Goal: Task Accomplishment & Management: Complete application form

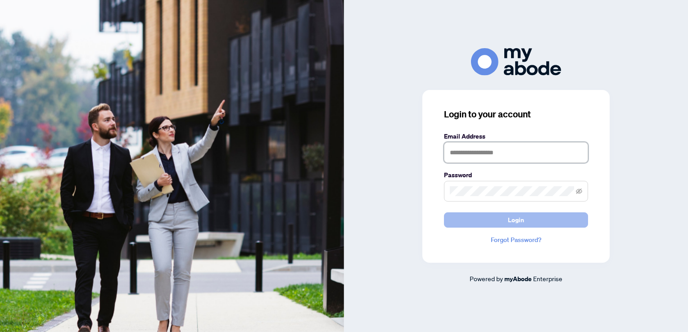
type input "**********"
click at [533, 217] on button "Login" at bounding box center [516, 220] width 144 height 15
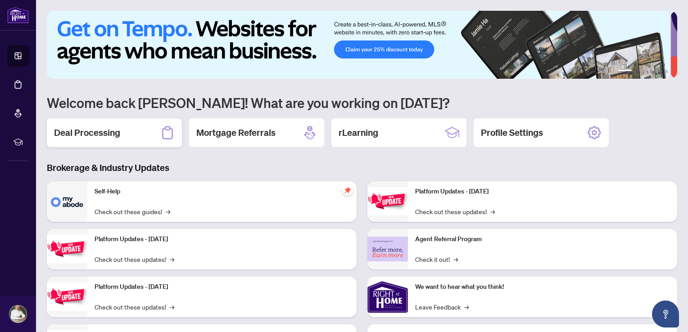
click at [111, 132] on h2 "Deal Processing" at bounding box center [87, 133] width 66 height 13
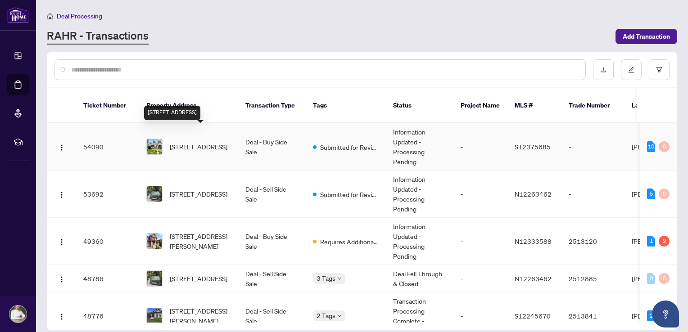
click at [191, 142] on span "[STREET_ADDRESS]" at bounding box center [199, 147] width 58 height 10
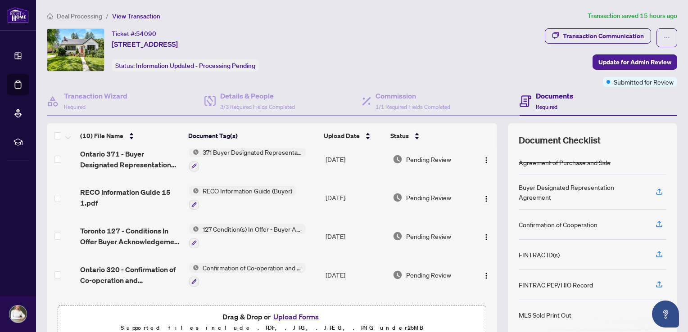
scroll to position [225, 0]
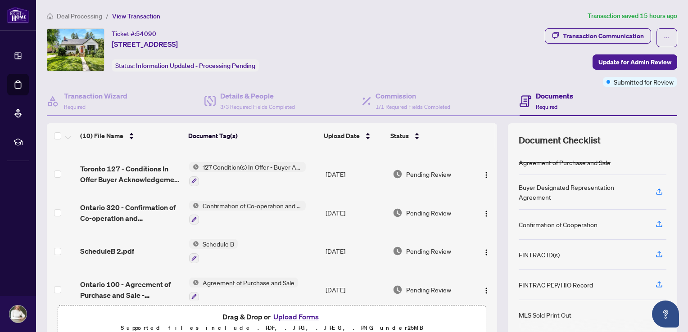
click at [292, 317] on button "Upload Forms" at bounding box center [296, 317] width 51 height 12
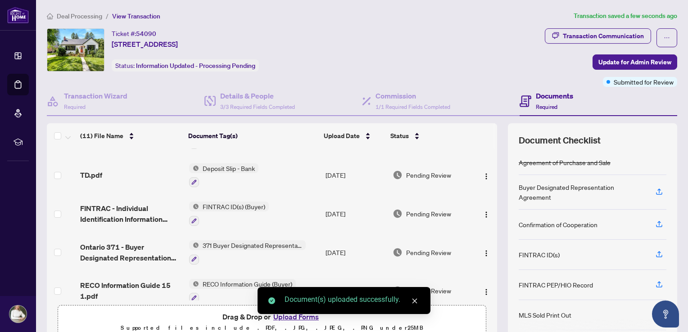
scroll to position [0, 0]
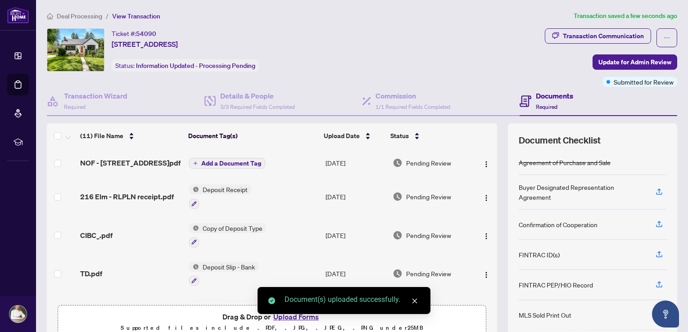
click at [218, 163] on span "Add a Document Tag" at bounding box center [231, 163] width 60 height 6
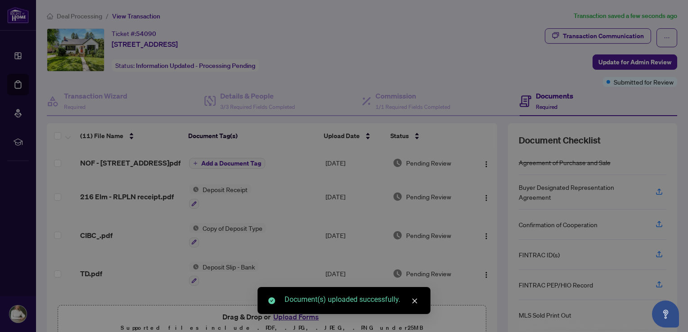
click at [218, 163] on div "Manage document tags Please browse the list or search to apply tags to: NOF - […" at bounding box center [344, 166] width 688 height 332
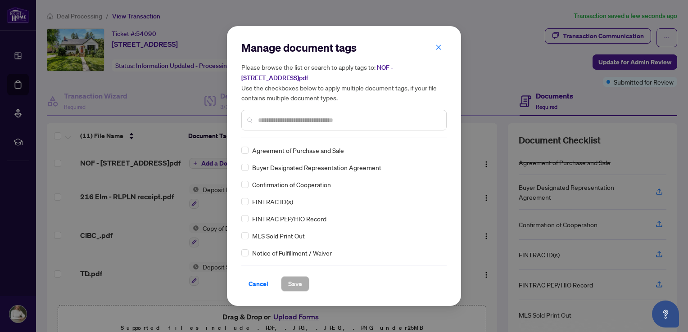
click at [283, 120] on input "text" at bounding box center [348, 120] width 181 height 10
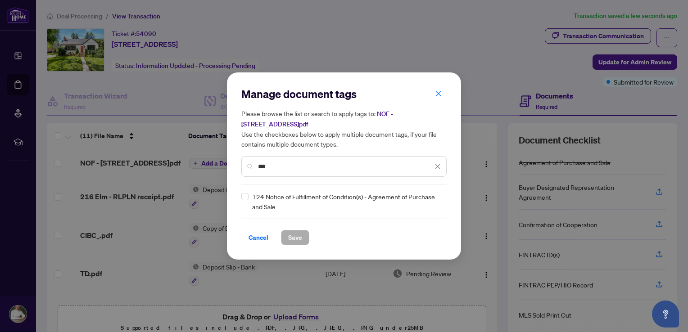
type input "***"
click at [288, 237] on span "Save" at bounding box center [295, 238] width 14 height 14
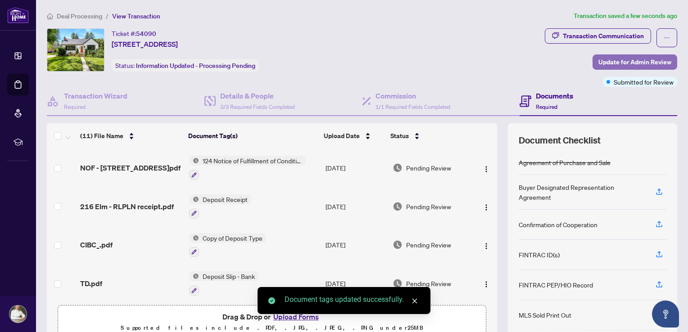
click at [621, 62] on span "Update for Admin Review" at bounding box center [634, 62] width 73 height 14
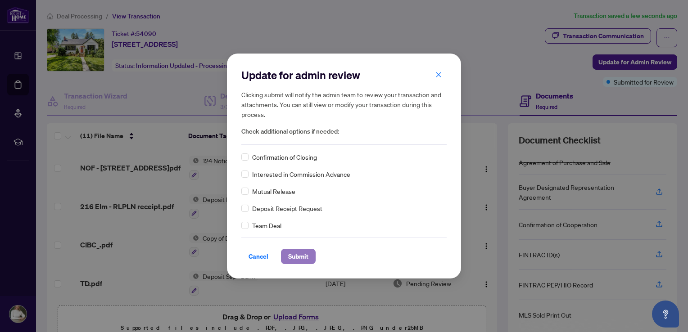
click at [300, 257] on span "Submit" at bounding box center [298, 256] width 20 height 14
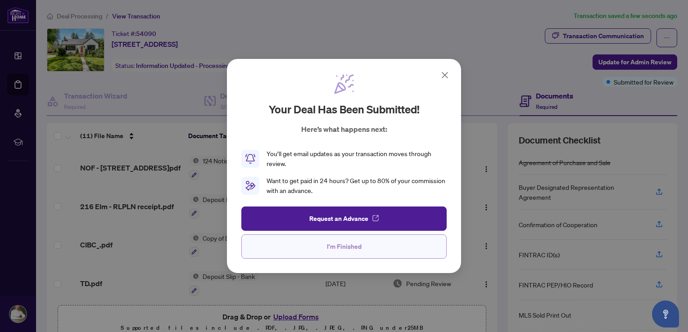
click at [359, 245] on span "I'm Finished" at bounding box center [344, 247] width 35 height 14
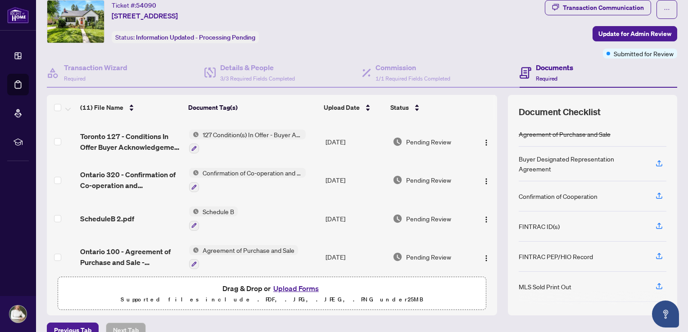
scroll to position [43, 0]
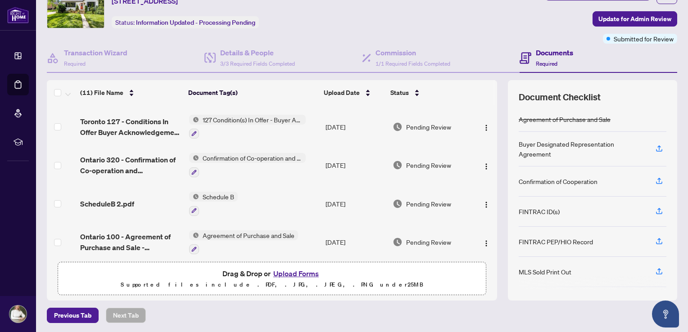
click at [294, 274] on button "Upload Forms" at bounding box center [296, 274] width 51 height 12
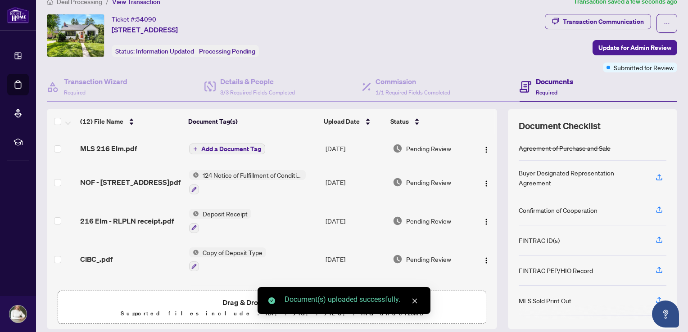
scroll to position [0, 0]
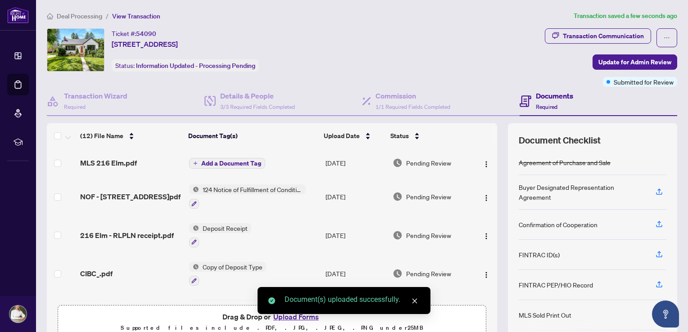
click at [226, 162] on span "Add a Document Tag" at bounding box center [231, 163] width 60 height 6
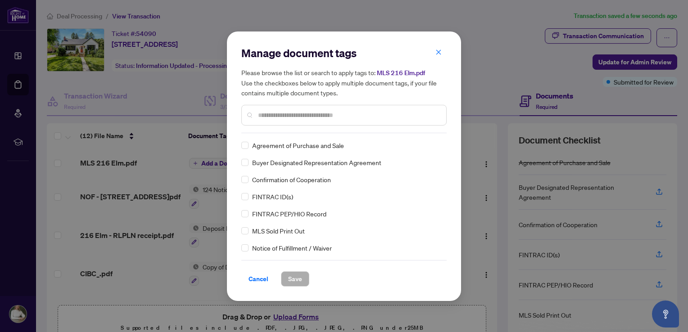
click at [267, 118] on input "text" at bounding box center [348, 115] width 181 height 10
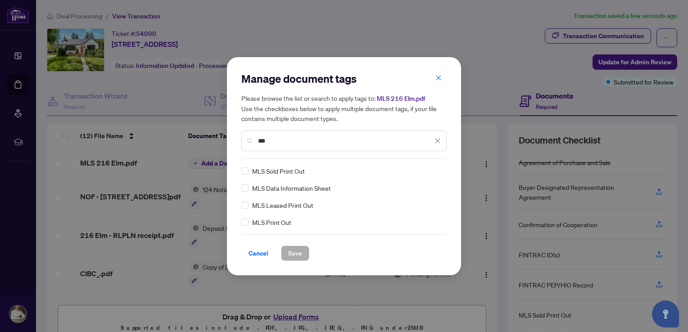
type input "***"
click at [290, 253] on span "Save" at bounding box center [295, 253] width 14 height 14
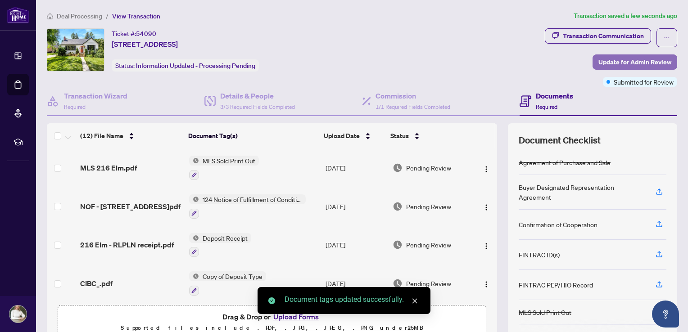
click at [631, 61] on span "Update for Admin Review" at bounding box center [634, 62] width 73 height 14
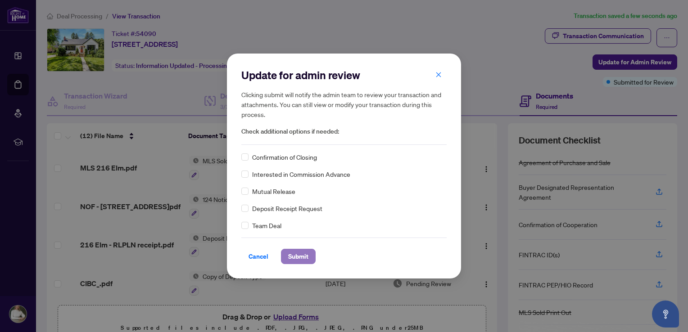
click at [304, 257] on span "Submit" at bounding box center [298, 256] width 20 height 14
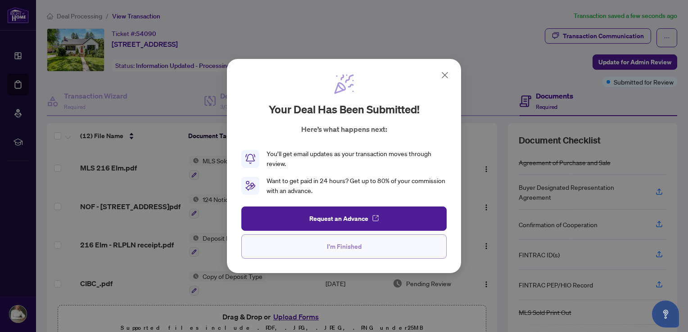
click at [335, 247] on span "I'm Finished" at bounding box center [344, 247] width 35 height 14
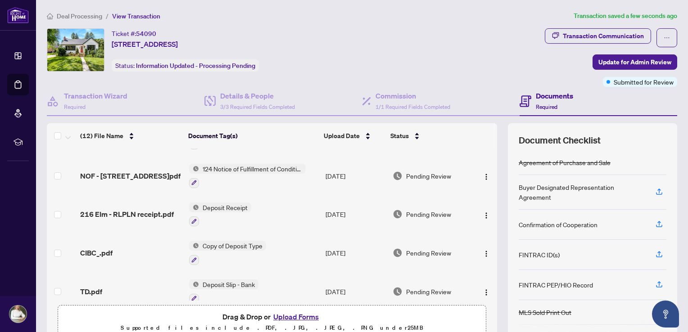
scroll to position [45, 0]
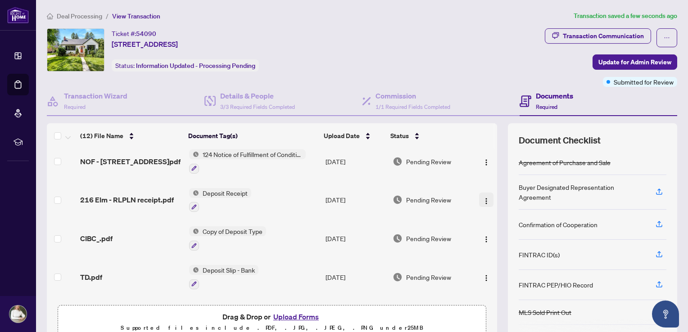
click at [483, 200] on img "button" at bounding box center [486, 201] width 7 height 7
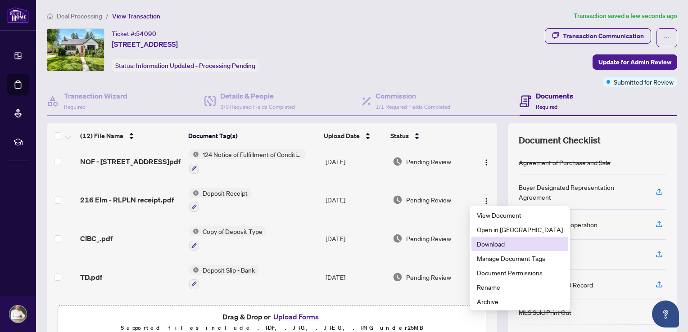
click at [489, 245] on span "Download" at bounding box center [520, 244] width 86 height 10
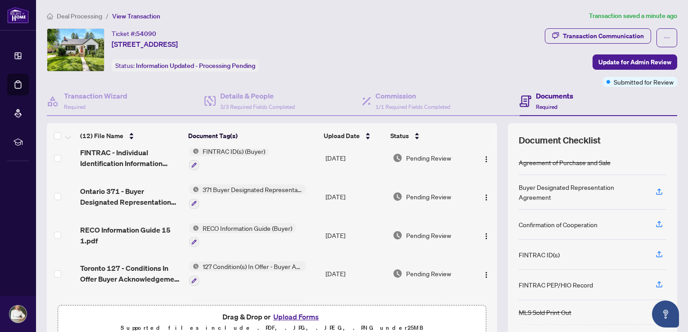
scroll to position [225, 0]
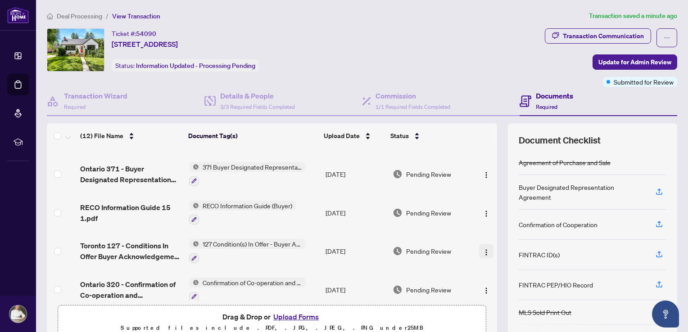
click at [483, 249] on img "button" at bounding box center [486, 252] width 7 height 7
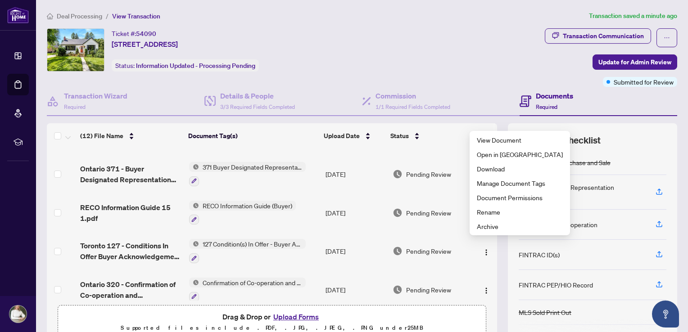
click at [441, 214] on td "Pending Review" at bounding box center [431, 213] width 84 height 39
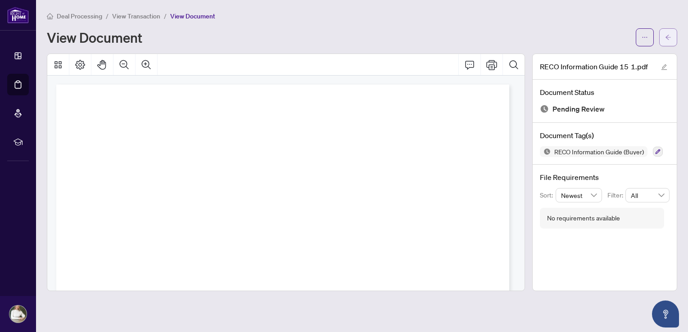
click at [668, 36] on icon "arrow-left" at bounding box center [668, 37] width 6 height 6
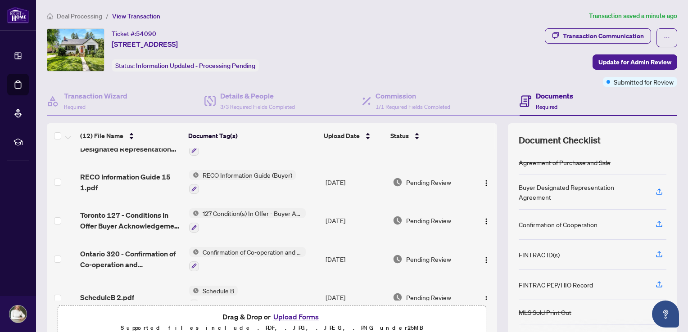
scroll to position [270, 0]
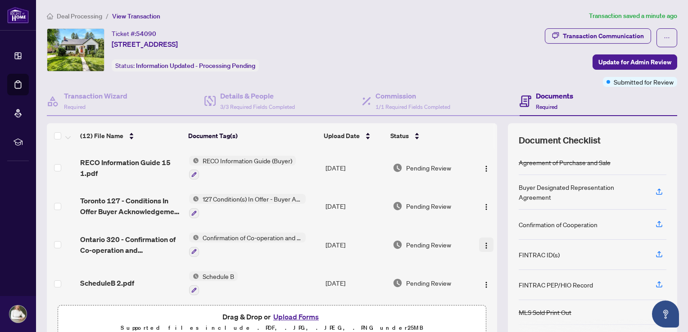
click at [483, 242] on img "button" at bounding box center [486, 245] width 7 height 7
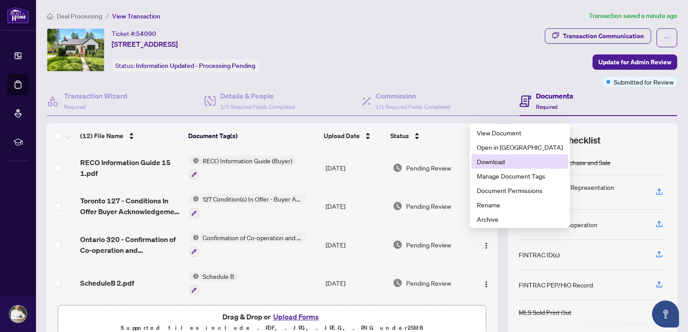
click at [486, 161] on span "Download" at bounding box center [520, 162] width 86 height 10
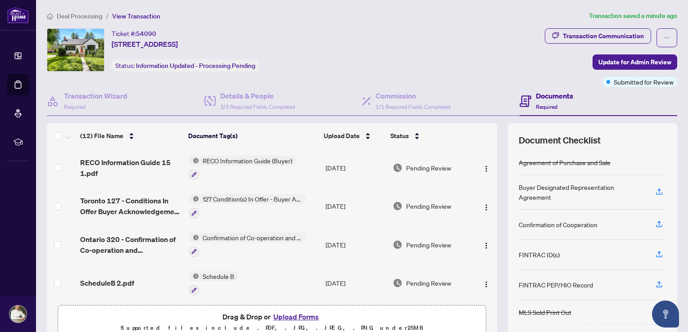
click at [475, 275] on body "Dashboard Deal Processing Mortgage Referrals rLearning [PERSON_NAME] [PERSON_NA…" at bounding box center [344, 166] width 688 height 332
click at [483, 281] on img "button" at bounding box center [486, 284] width 7 height 7
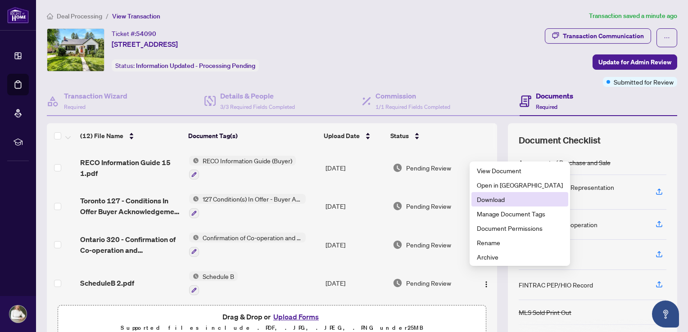
click at [496, 201] on span "Download" at bounding box center [520, 200] width 86 height 10
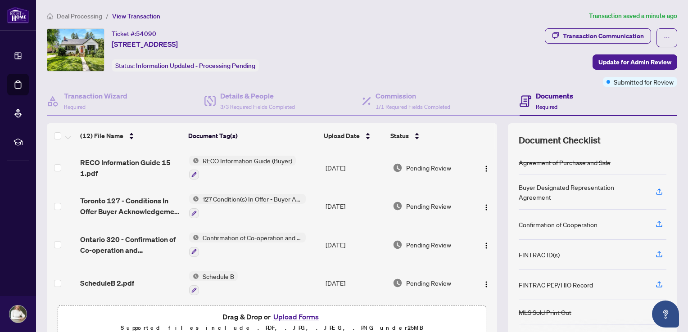
scroll to position [306, 0]
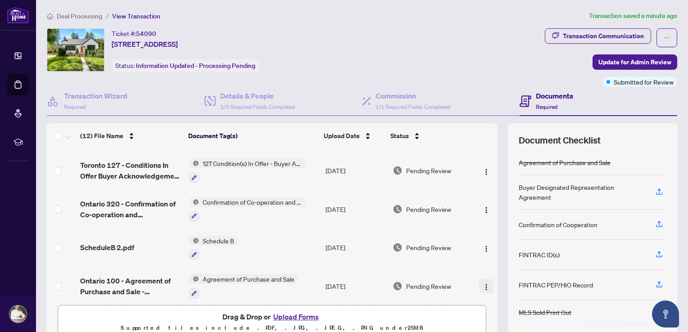
click at [483, 284] on img "button" at bounding box center [486, 287] width 7 height 7
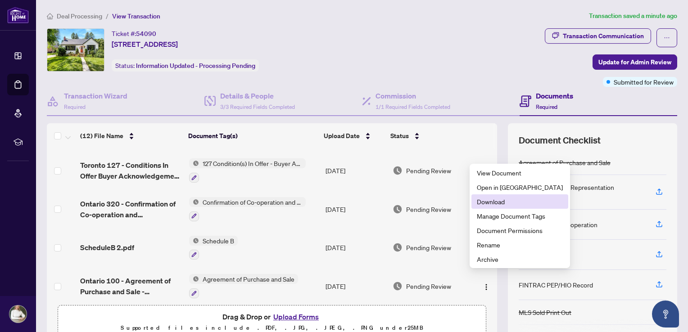
click at [497, 201] on span "Download" at bounding box center [520, 202] width 86 height 10
